Goal: Information Seeking & Learning: Find contact information

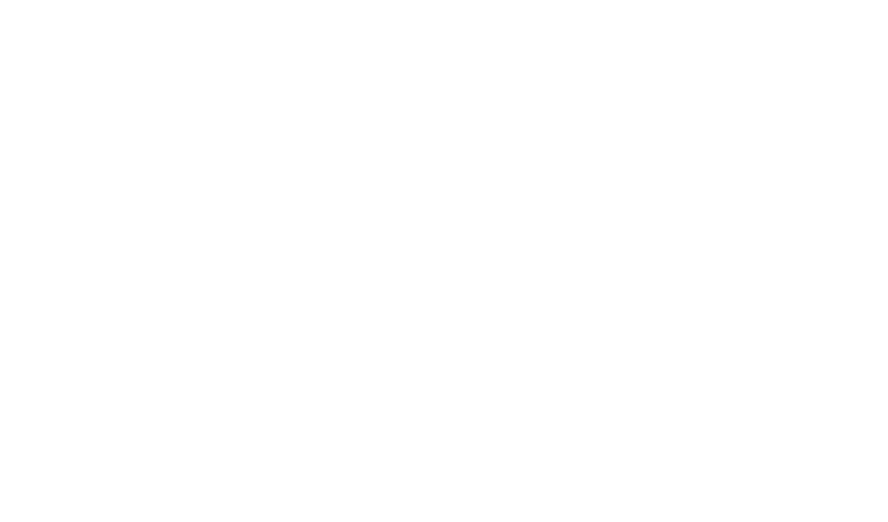
select select "**********"
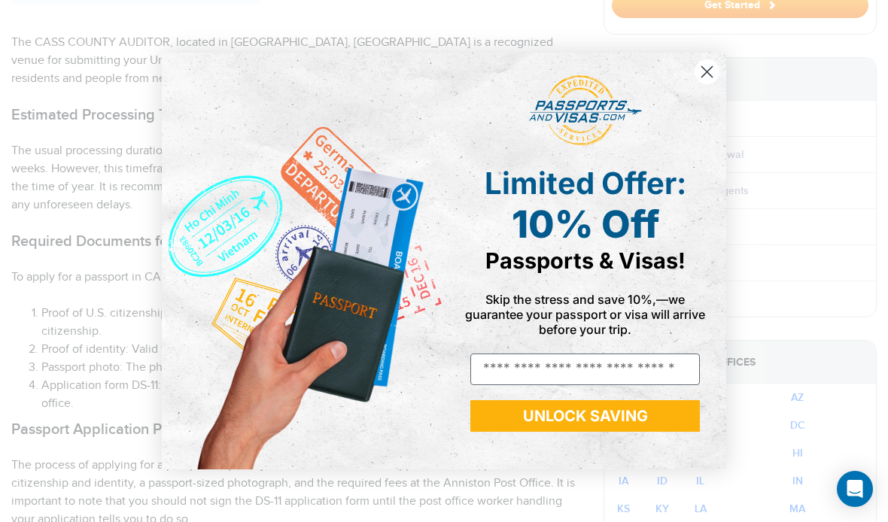
scroll to position [595, 0]
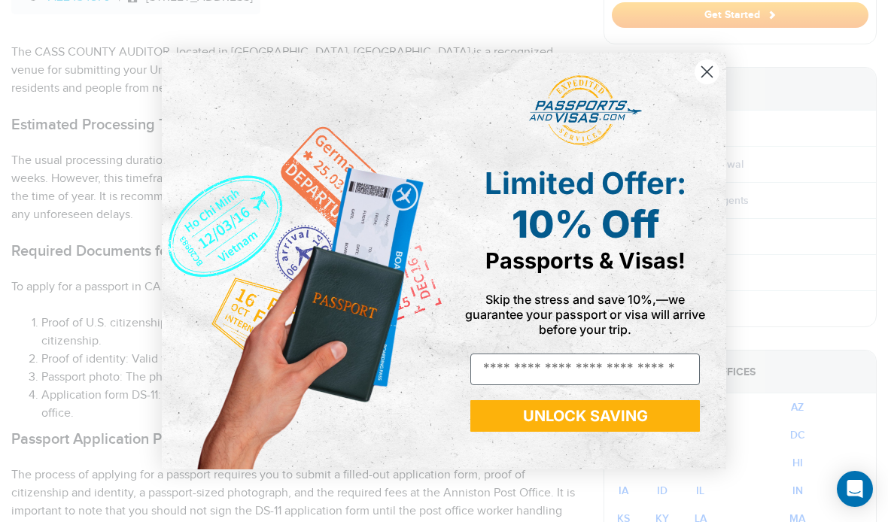
click at [709, 84] on circle "Close dialog" at bounding box center [706, 71] width 25 height 25
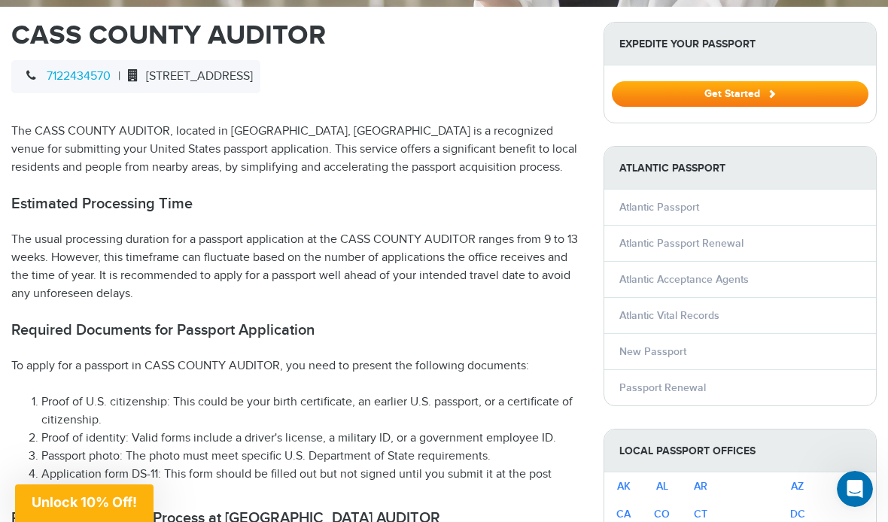
scroll to position [511, 0]
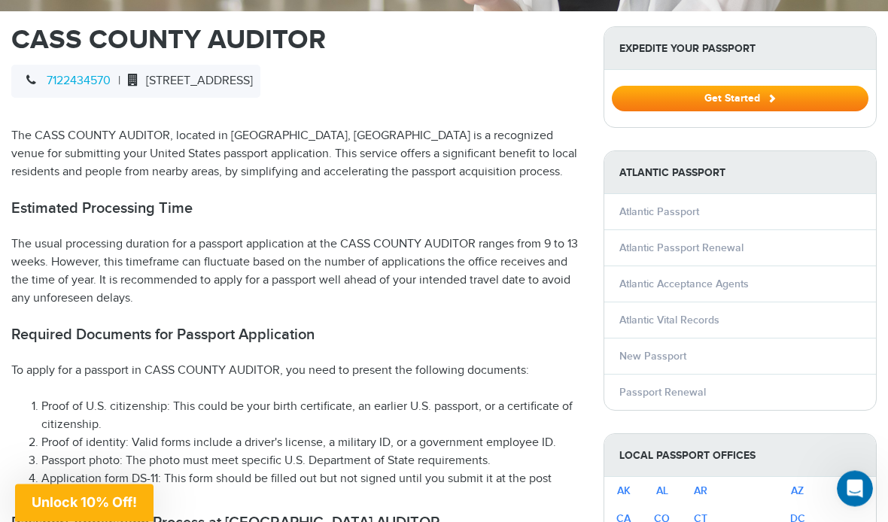
click at [753, 230] on li "Atlantic Passport Renewal" at bounding box center [740, 248] width 272 height 36
click at [739, 242] on link "Atlantic Passport Renewal" at bounding box center [681, 248] width 124 height 13
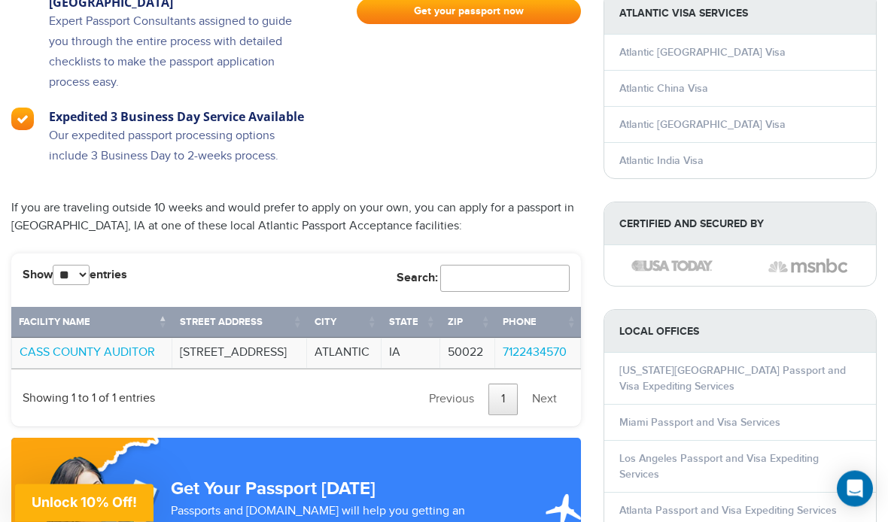
scroll to position [1197, 0]
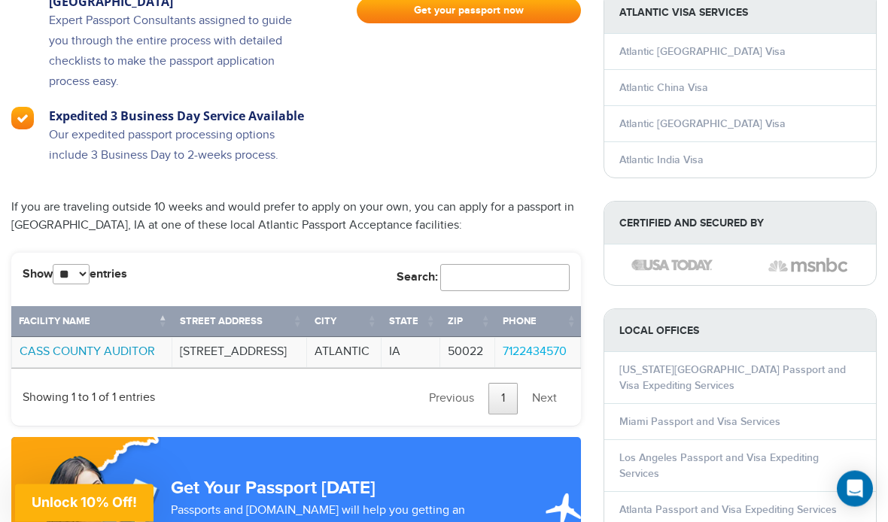
click at [61, 345] on link "CASS COUNTY AUDITOR" at bounding box center [87, 352] width 135 height 14
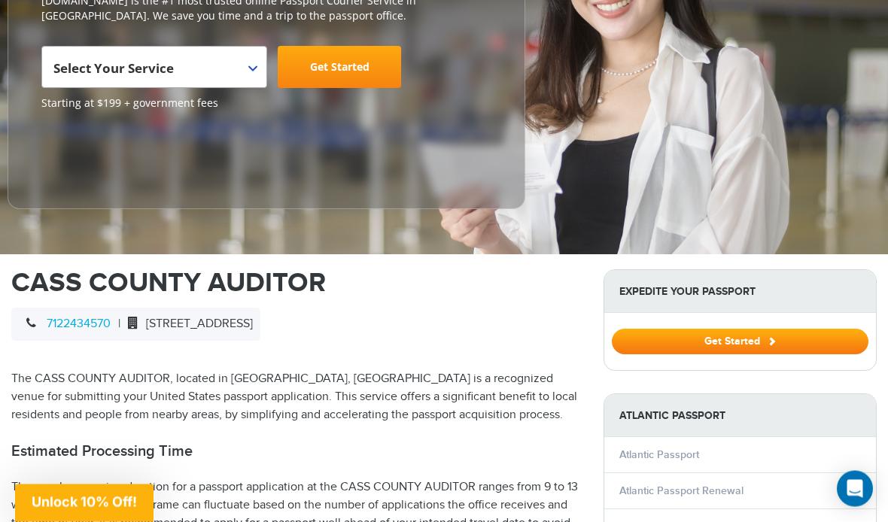
scroll to position [274, 0]
